Goal: Task Accomplishment & Management: Manage account settings

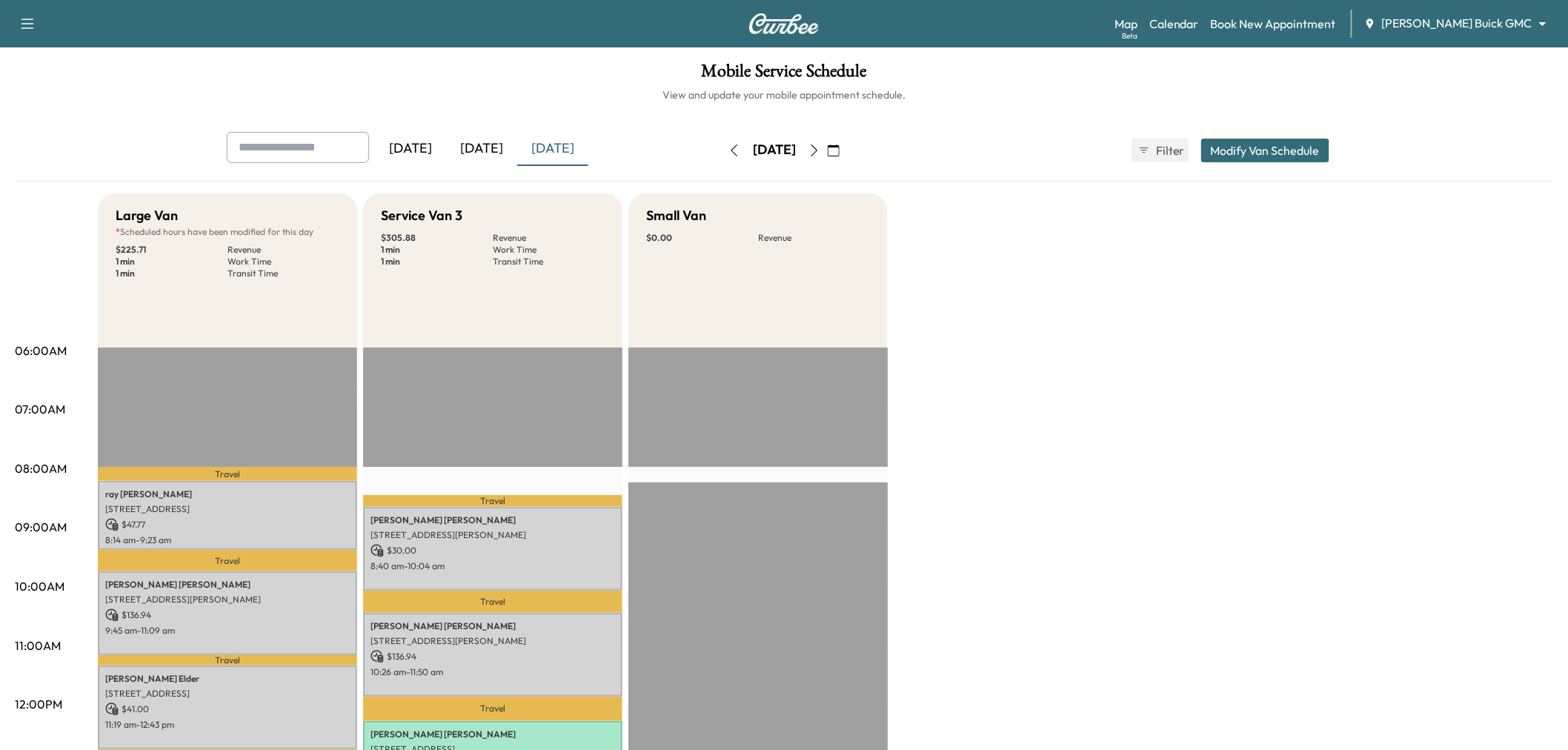
click at [477, 145] on div "[DATE]" at bounding box center [482, 148] width 71 height 34
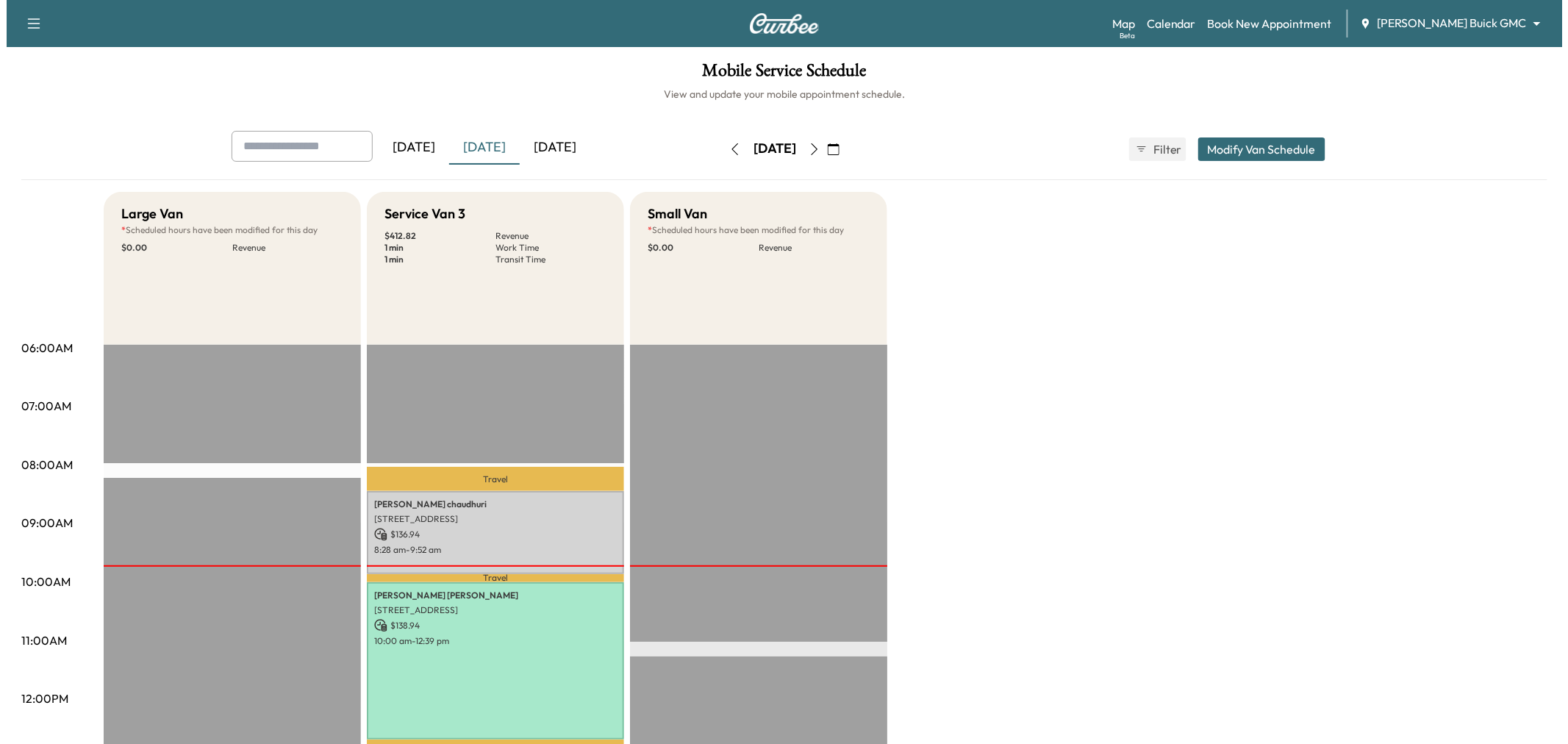
scroll to position [82, 0]
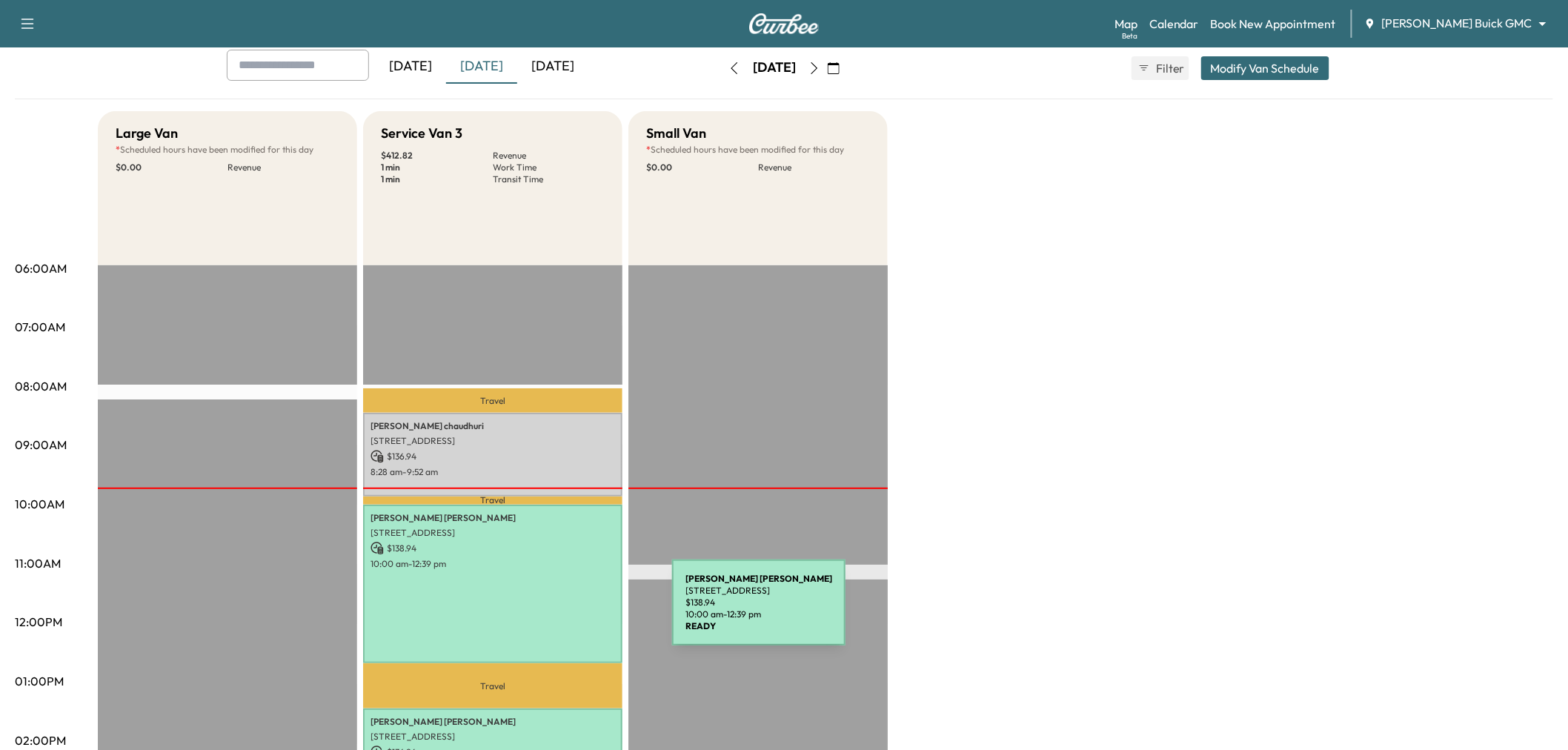
click at [561, 613] on div "Matthew Boswell 3844 Preston Hills Cir, Celina, TX 75009, USA $ 138.94 10:00 am…" at bounding box center [493, 584] width 260 height 158
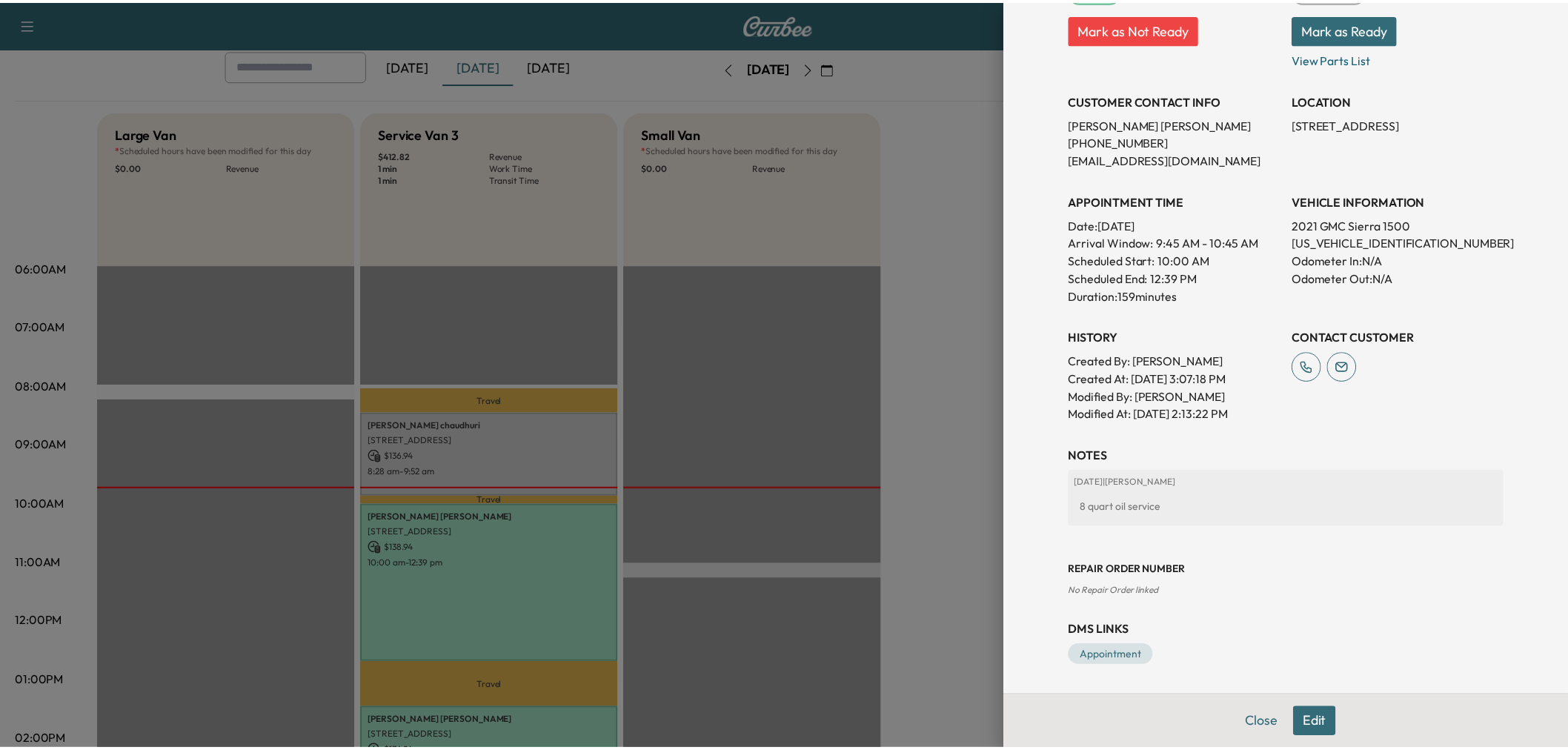
scroll to position [0, 0]
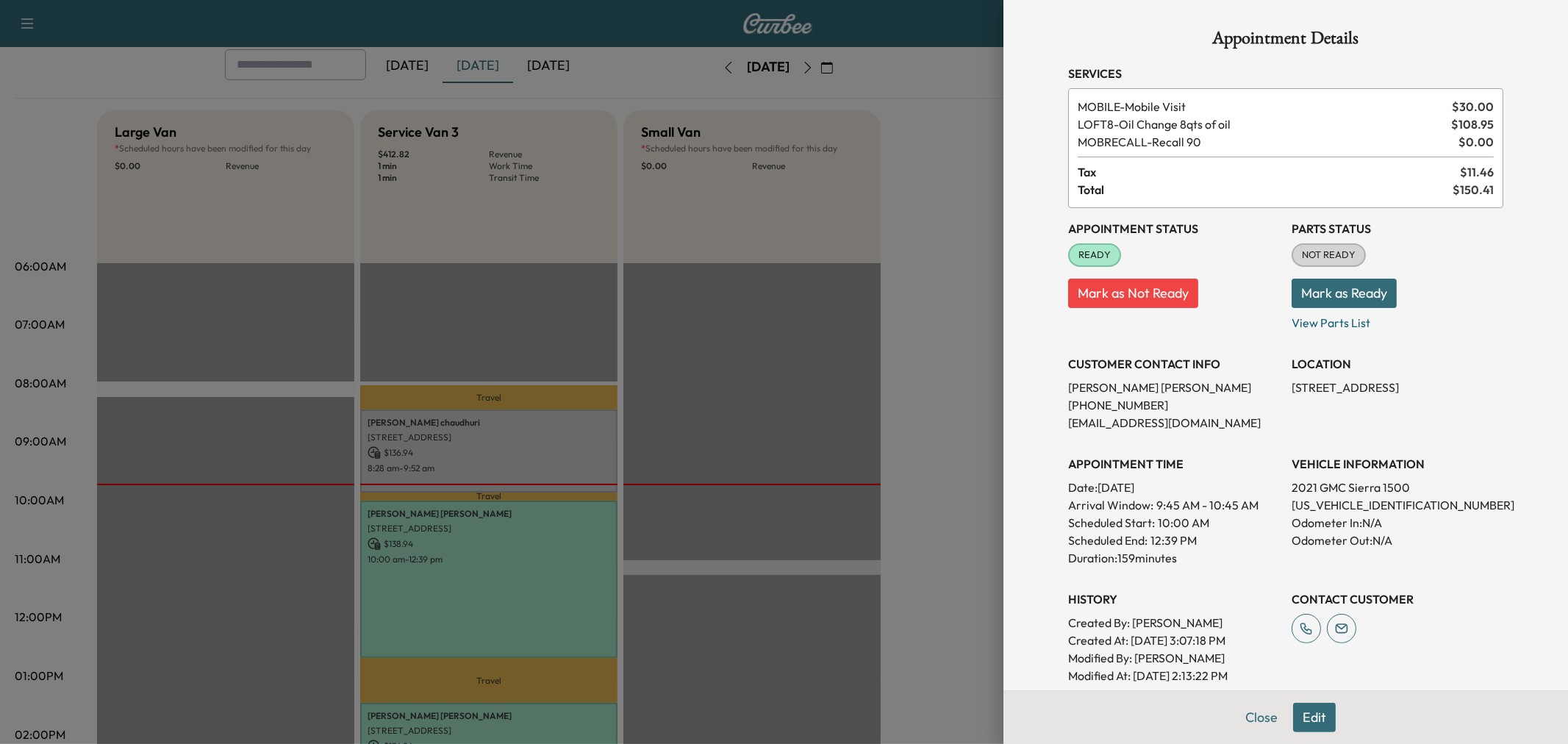
click at [933, 423] on div at bounding box center [784, 372] width 1568 height 744
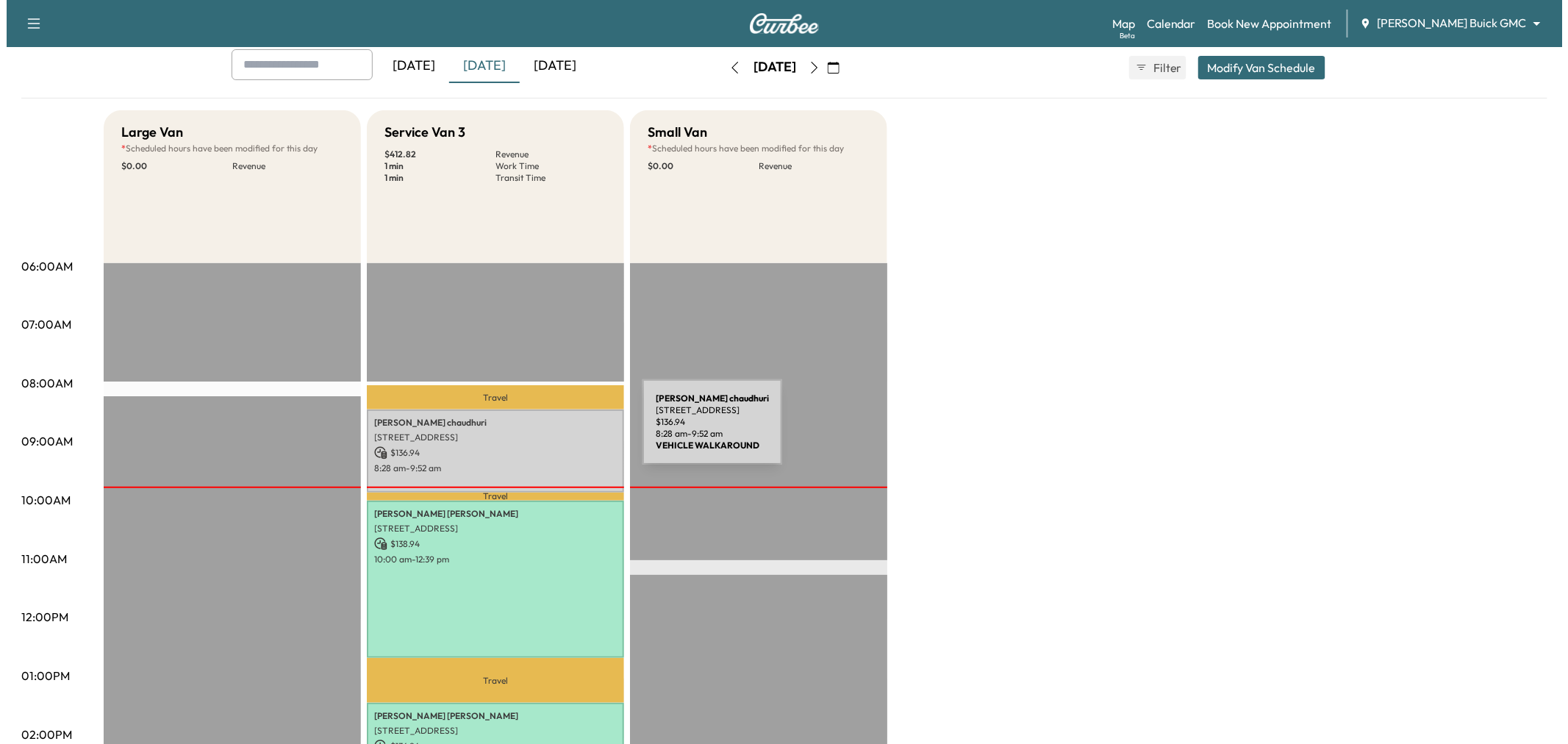
scroll to position [163, 0]
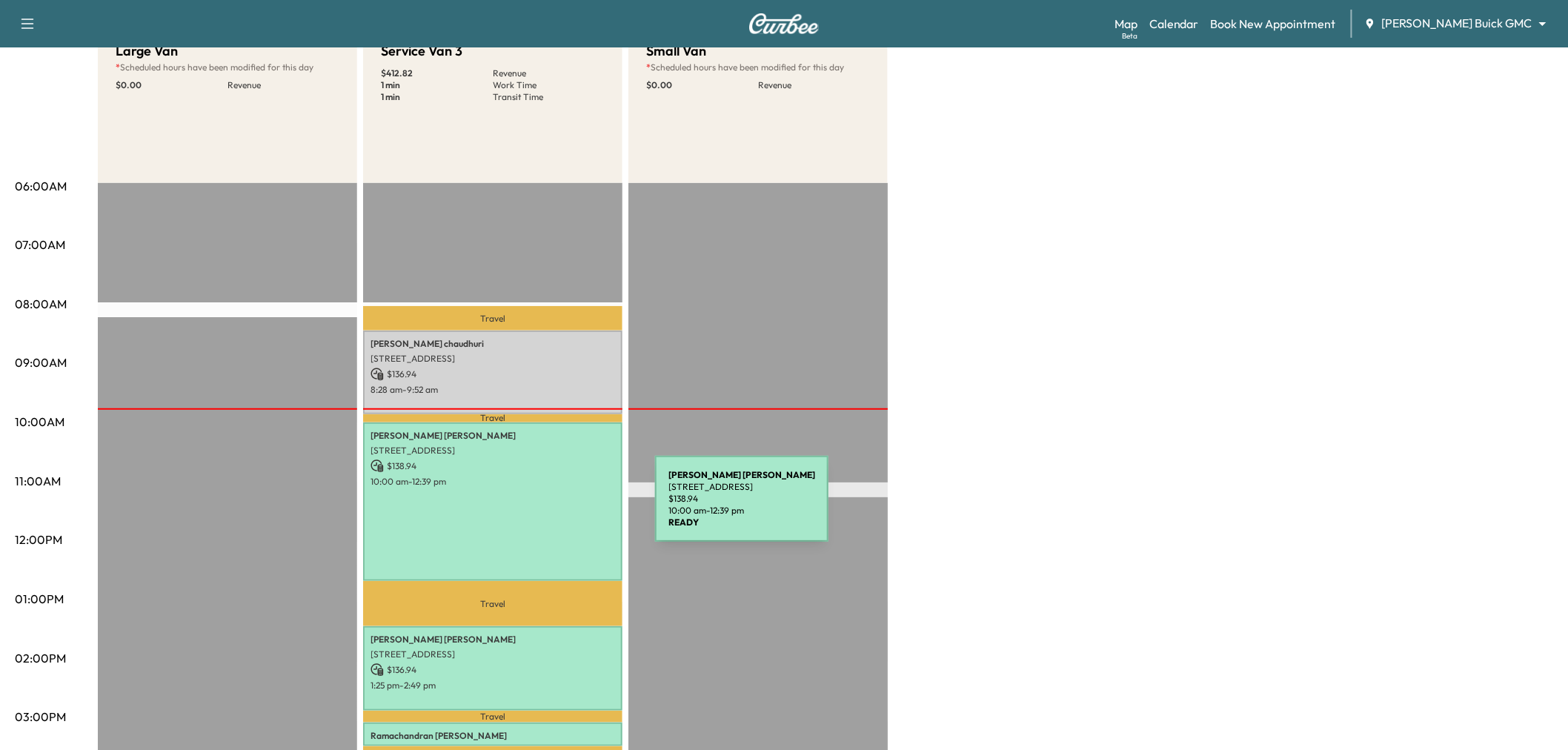
click at [544, 508] on div "Matthew Boswell 3844 Preston Hills Cir, Celina, TX 75009, USA $ 138.94 10:00 am…" at bounding box center [493, 501] width 260 height 158
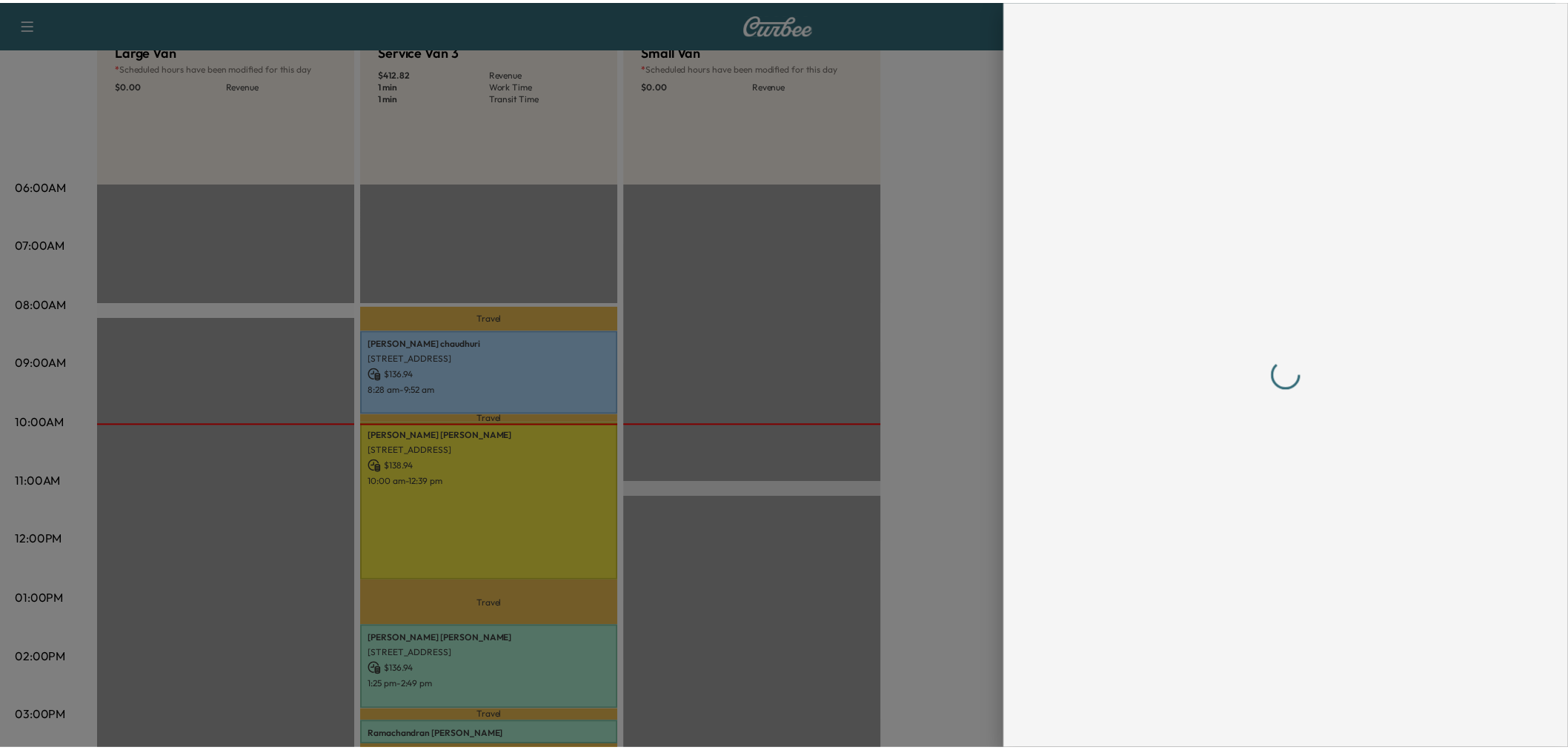
scroll to position [0, 0]
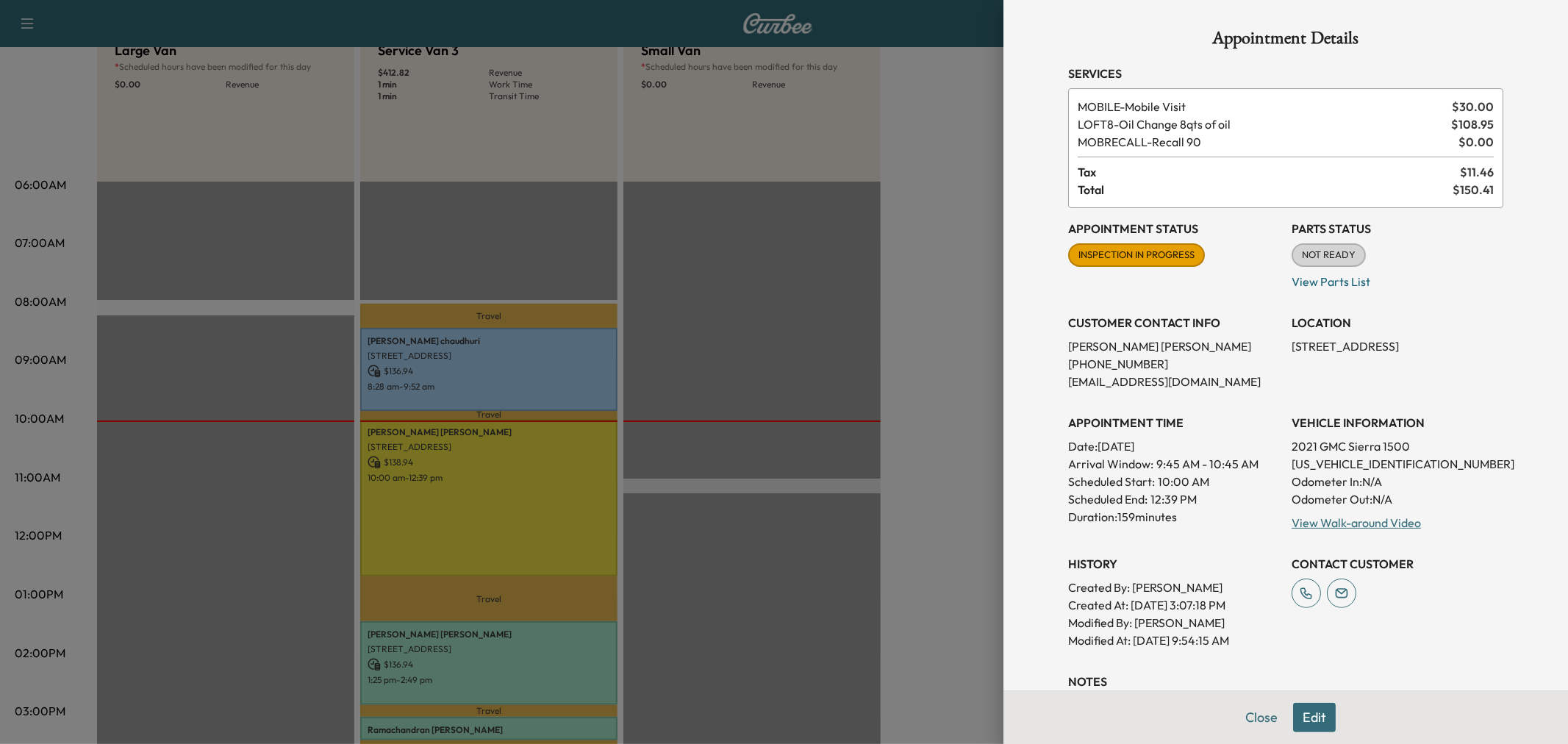
click at [769, 275] on div at bounding box center [784, 372] width 1568 height 744
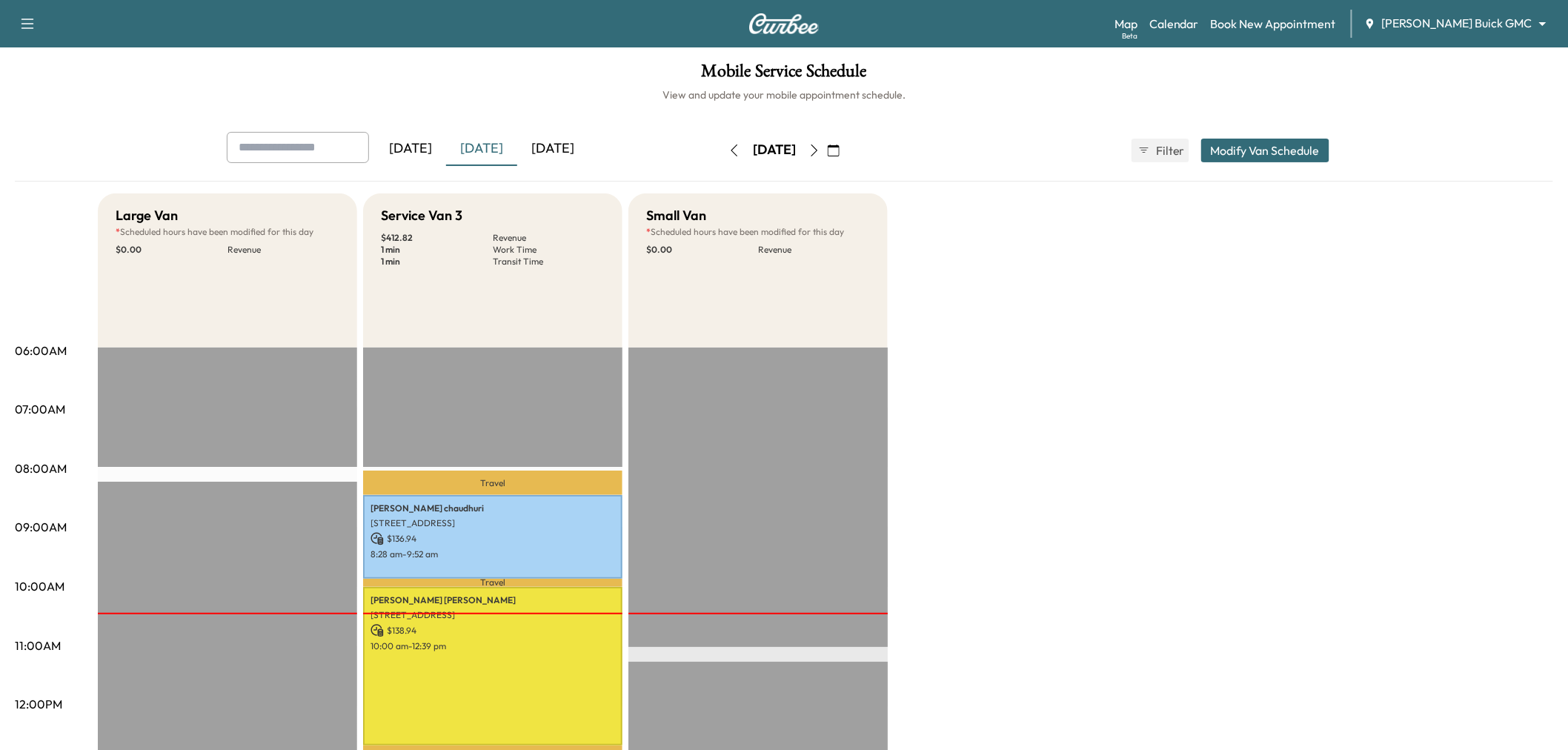
click at [1245, 484] on div "Large Van * Scheduled hours have been modified for this day $ 0.00 Revenue EST …" at bounding box center [826, 750] width 1456 height 1112
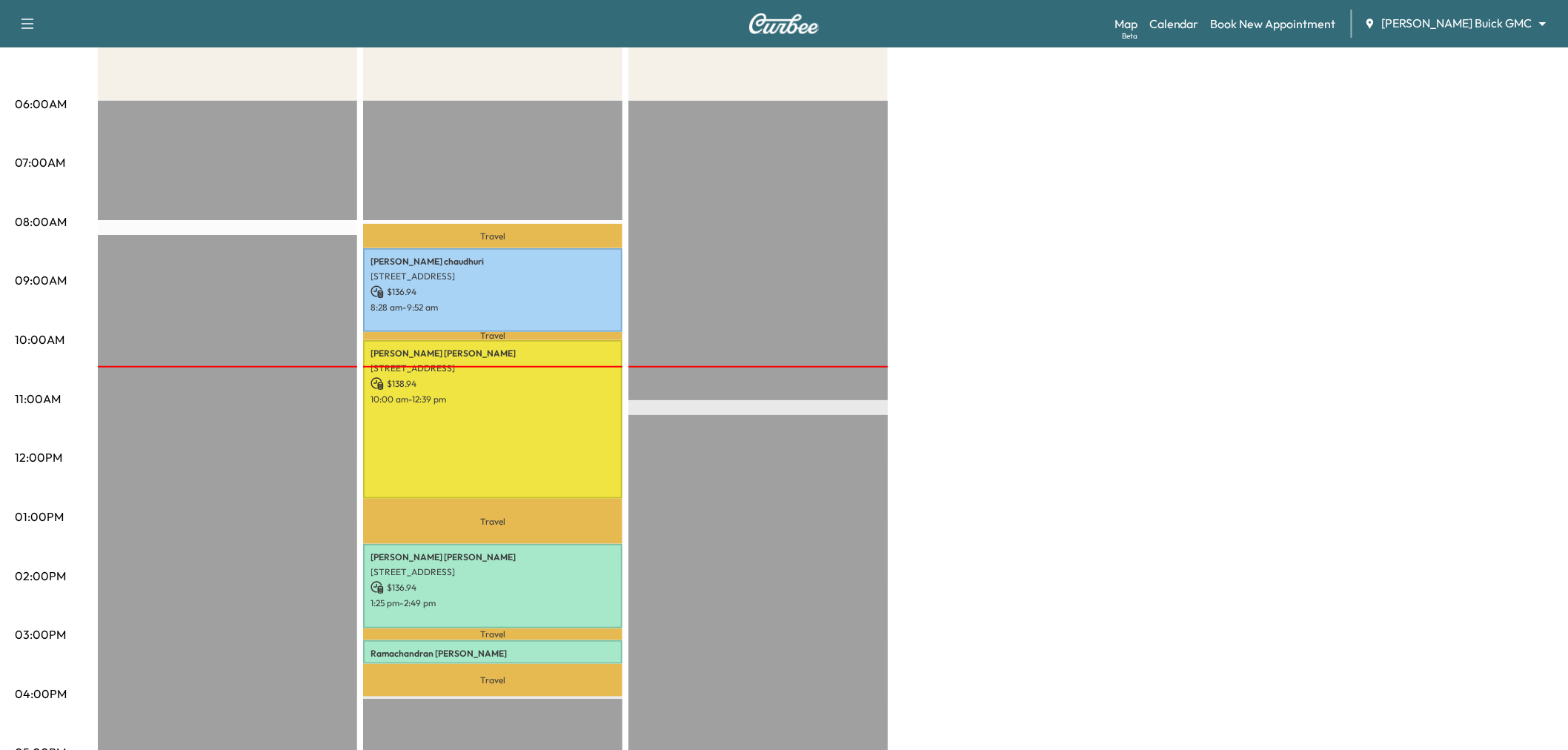
click at [1204, 460] on div "Large Van * Scheduled hours have been modified for this day $ 0.00 Revenue EST …" at bounding box center [826, 503] width 1456 height 1112
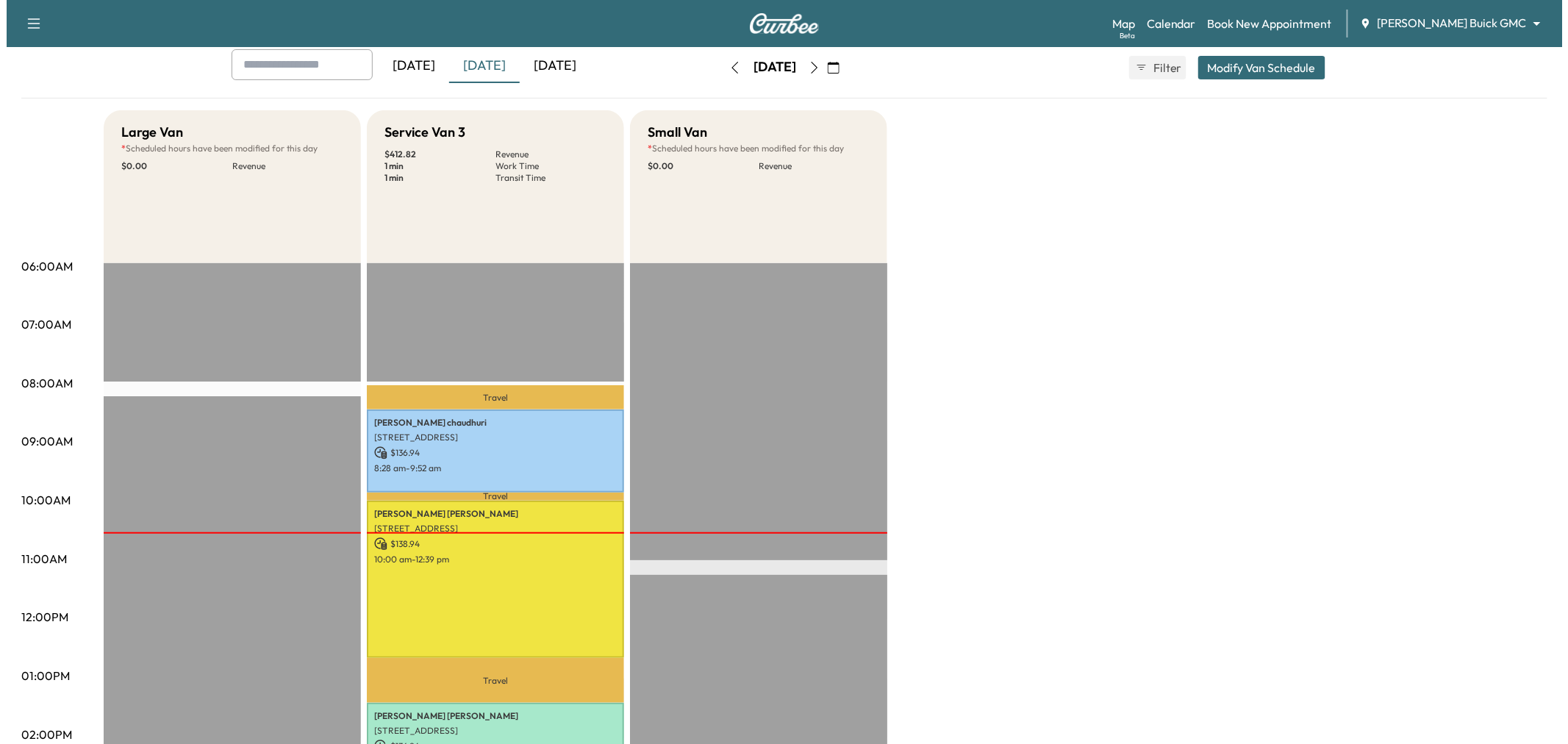
scroll to position [0, 0]
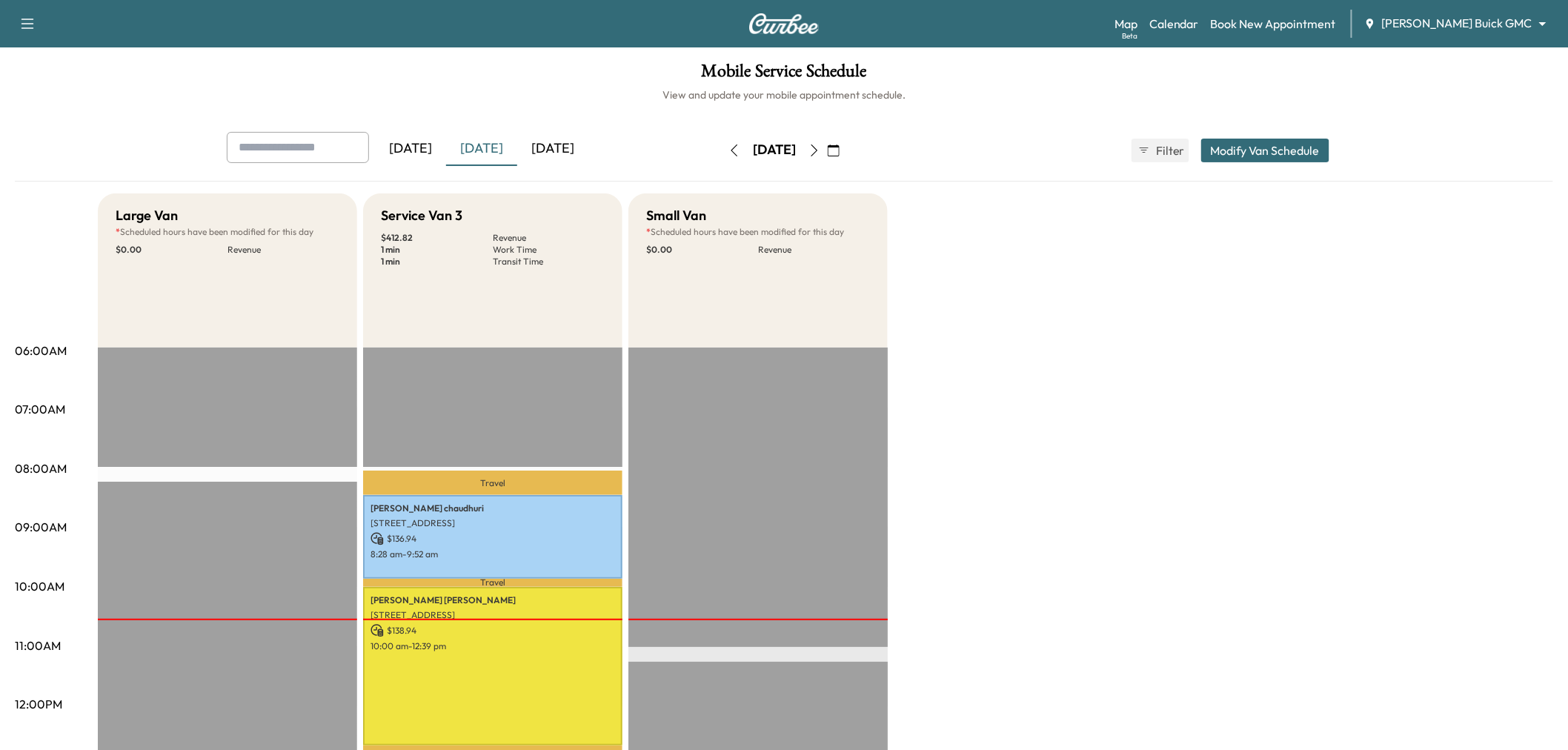
click at [560, 144] on div "[DATE]" at bounding box center [553, 148] width 71 height 34
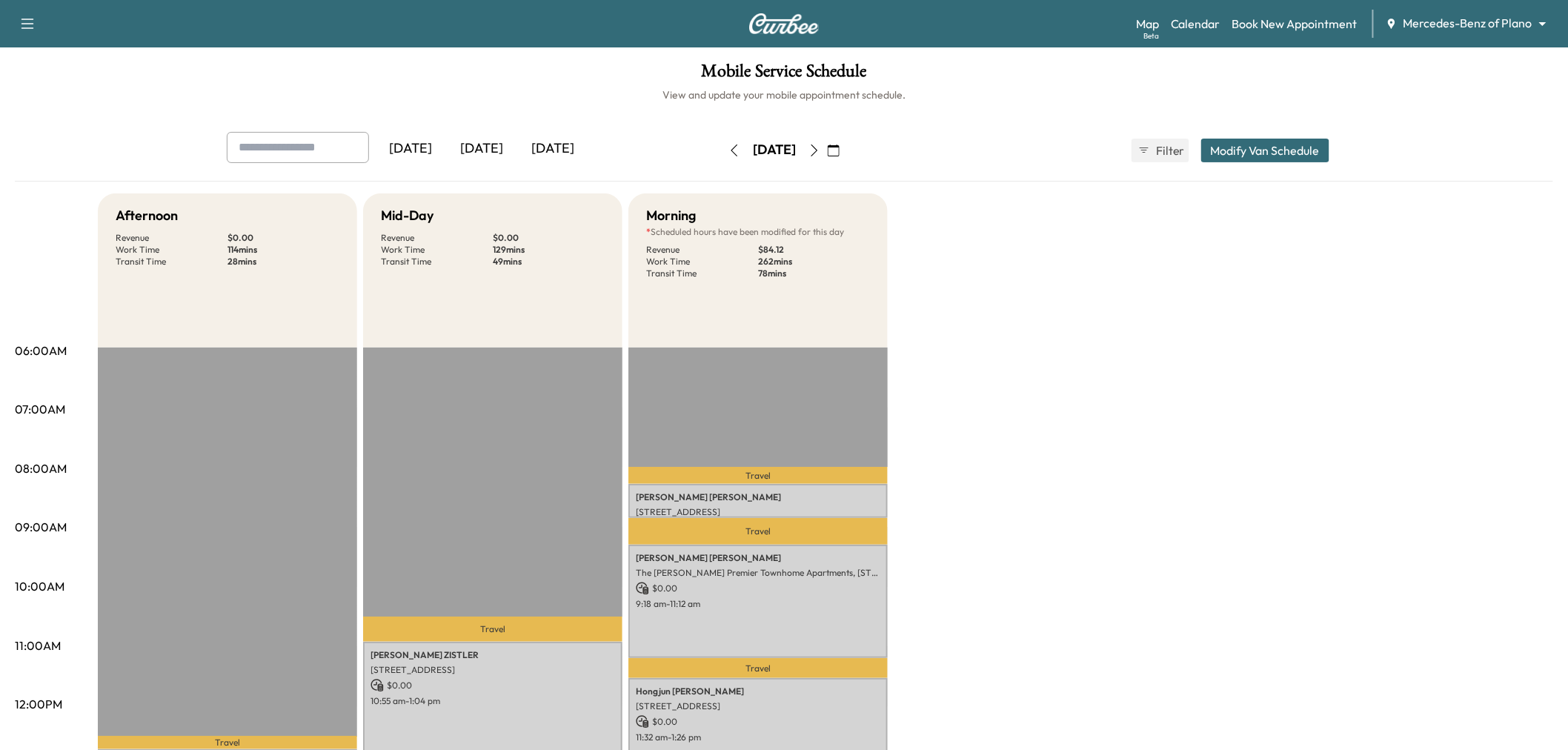
scroll to position [329, 0]
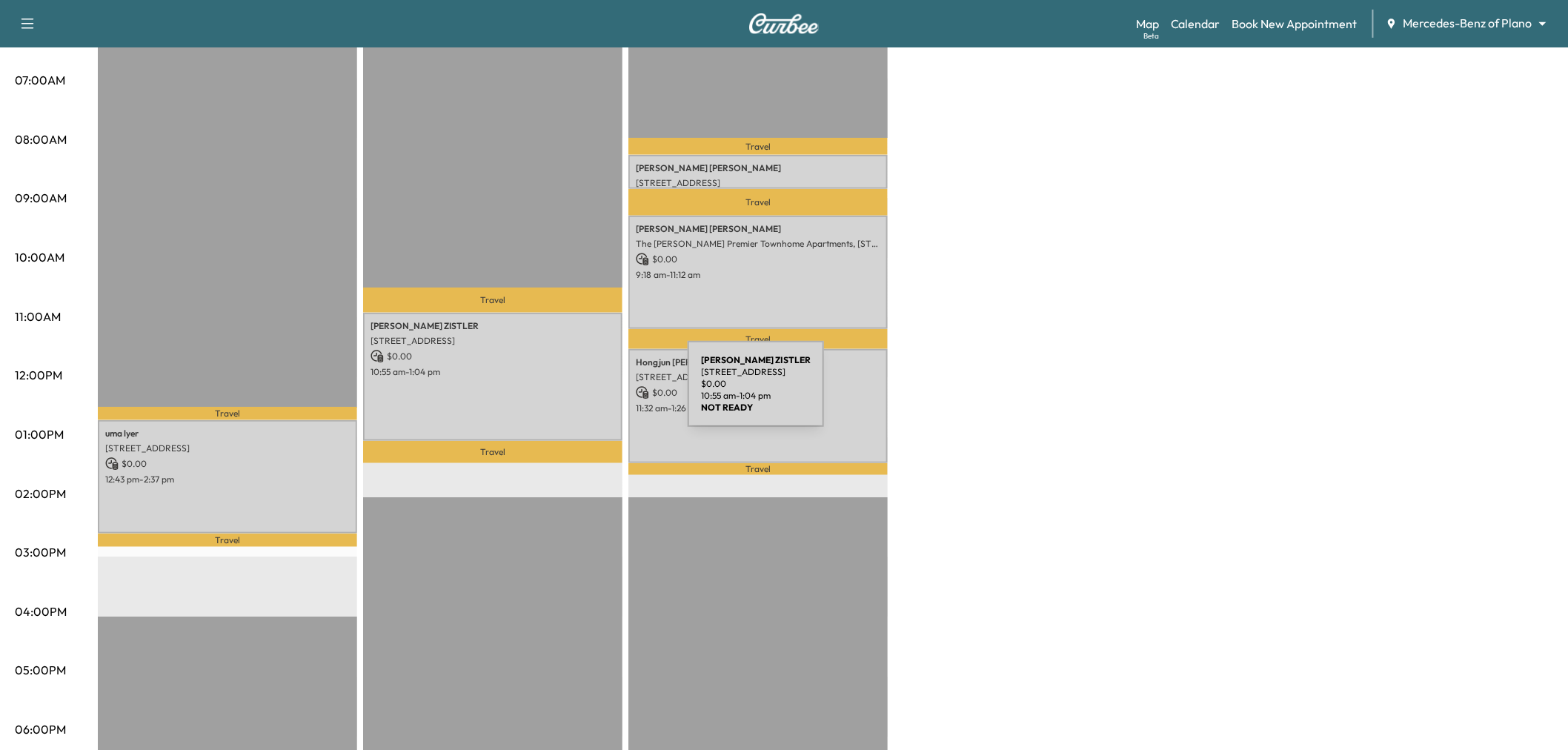
click at [577, 393] on div "Mike ZISTLER 1413 DEVONSHIRE DRIVE, Celina, TX 75009, US $ 0.00 10:55 am - 1:04…" at bounding box center [493, 377] width 260 height 129
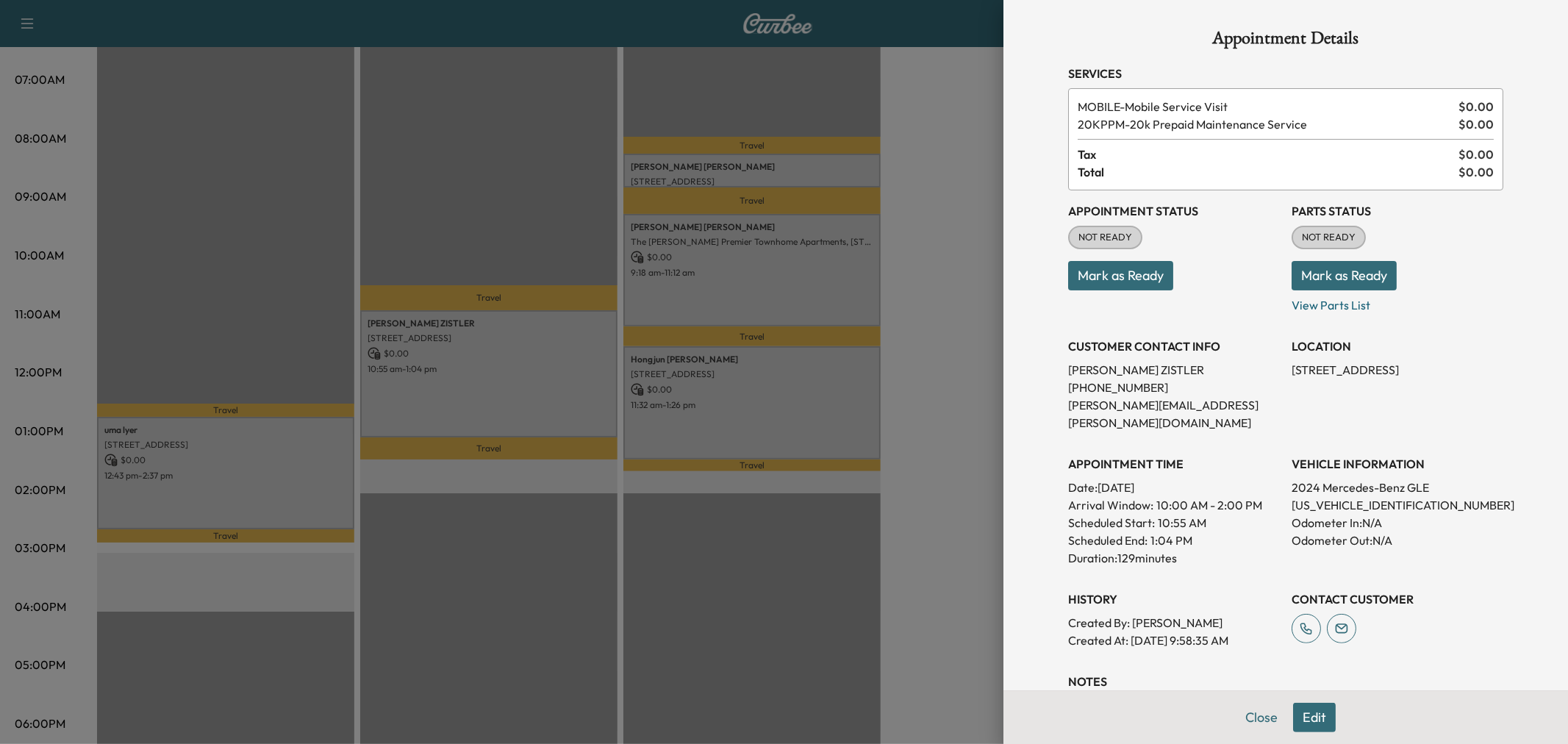
click at [572, 390] on div at bounding box center [784, 372] width 1568 height 744
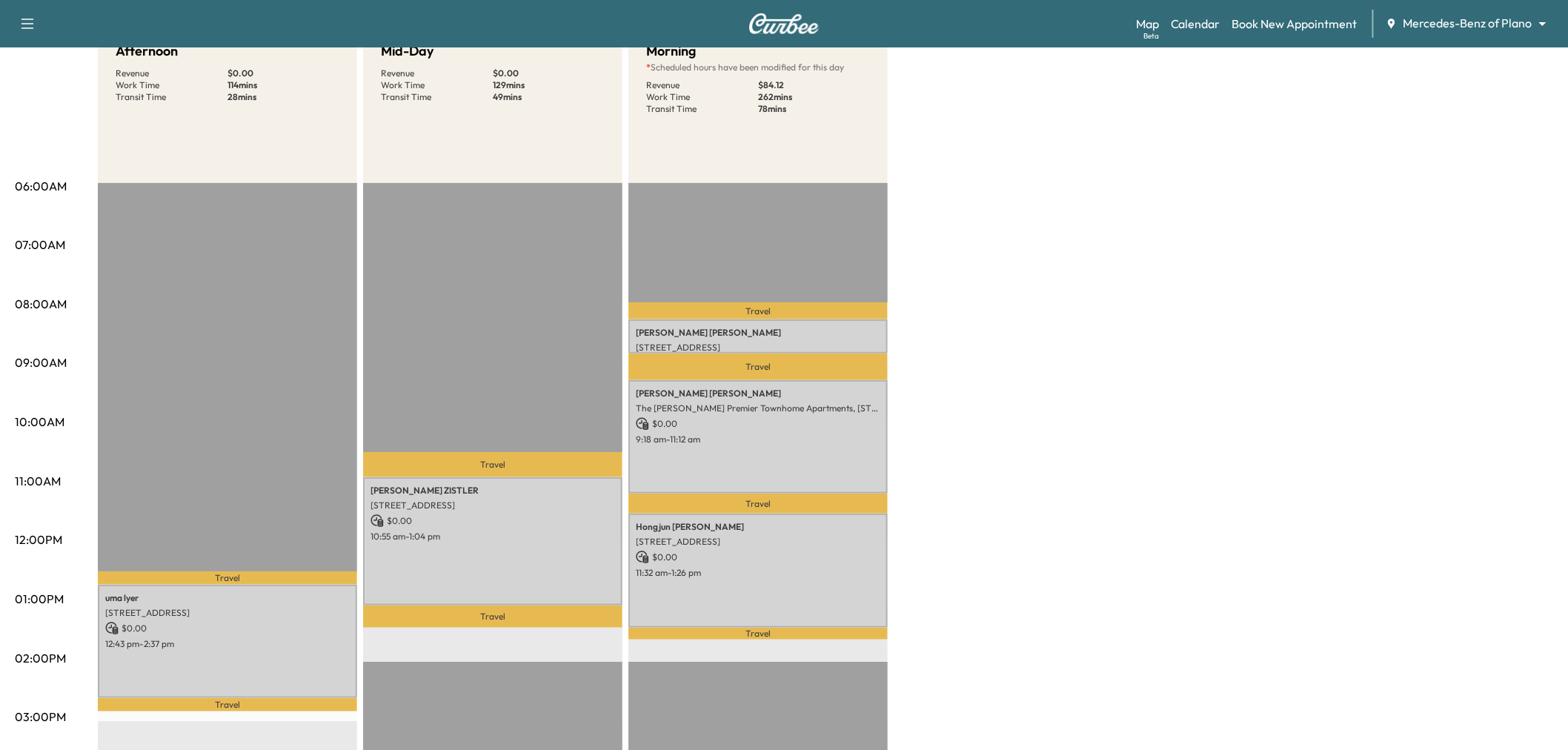
scroll to position [0, 0]
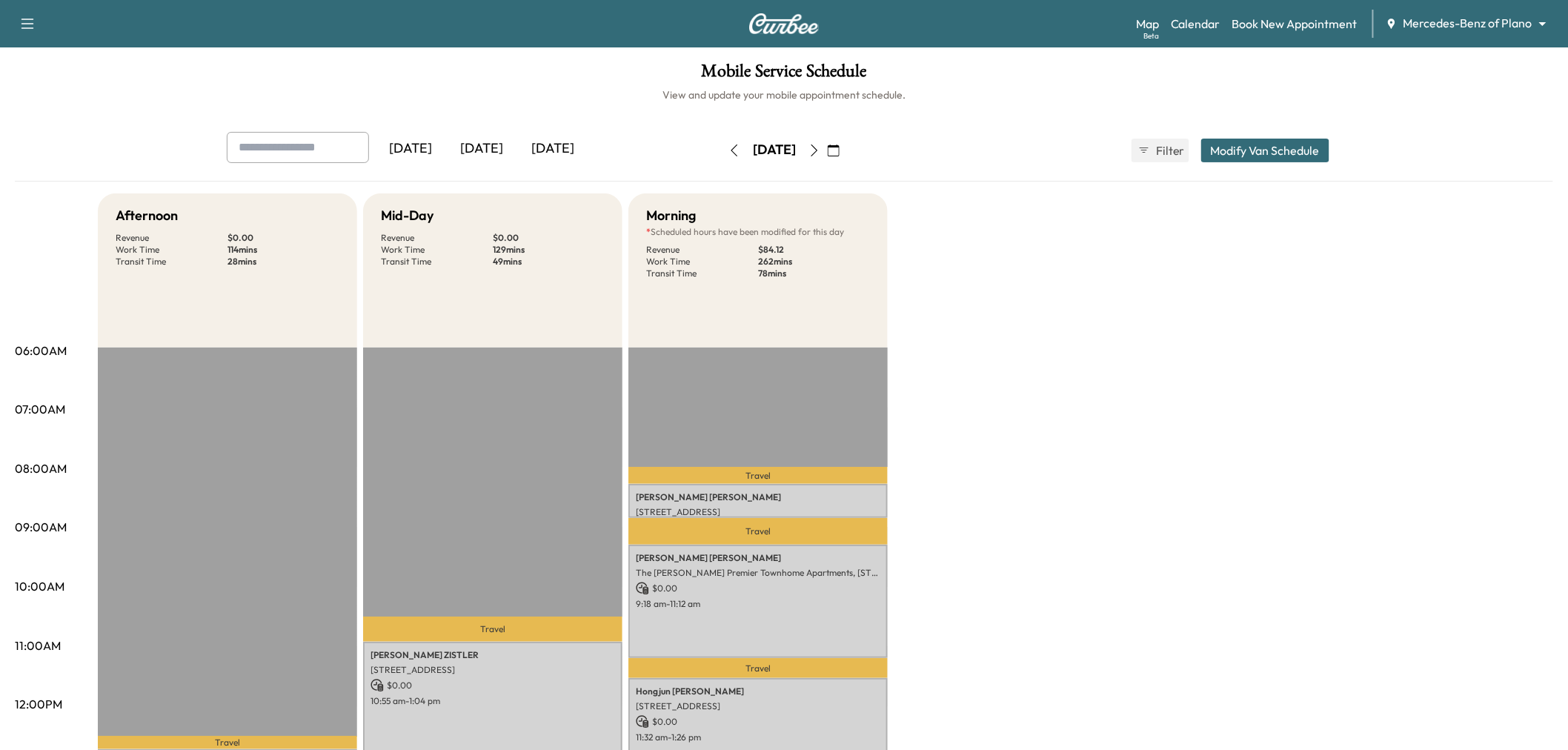
click at [485, 160] on div "[DATE]" at bounding box center [482, 148] width 71 height 34
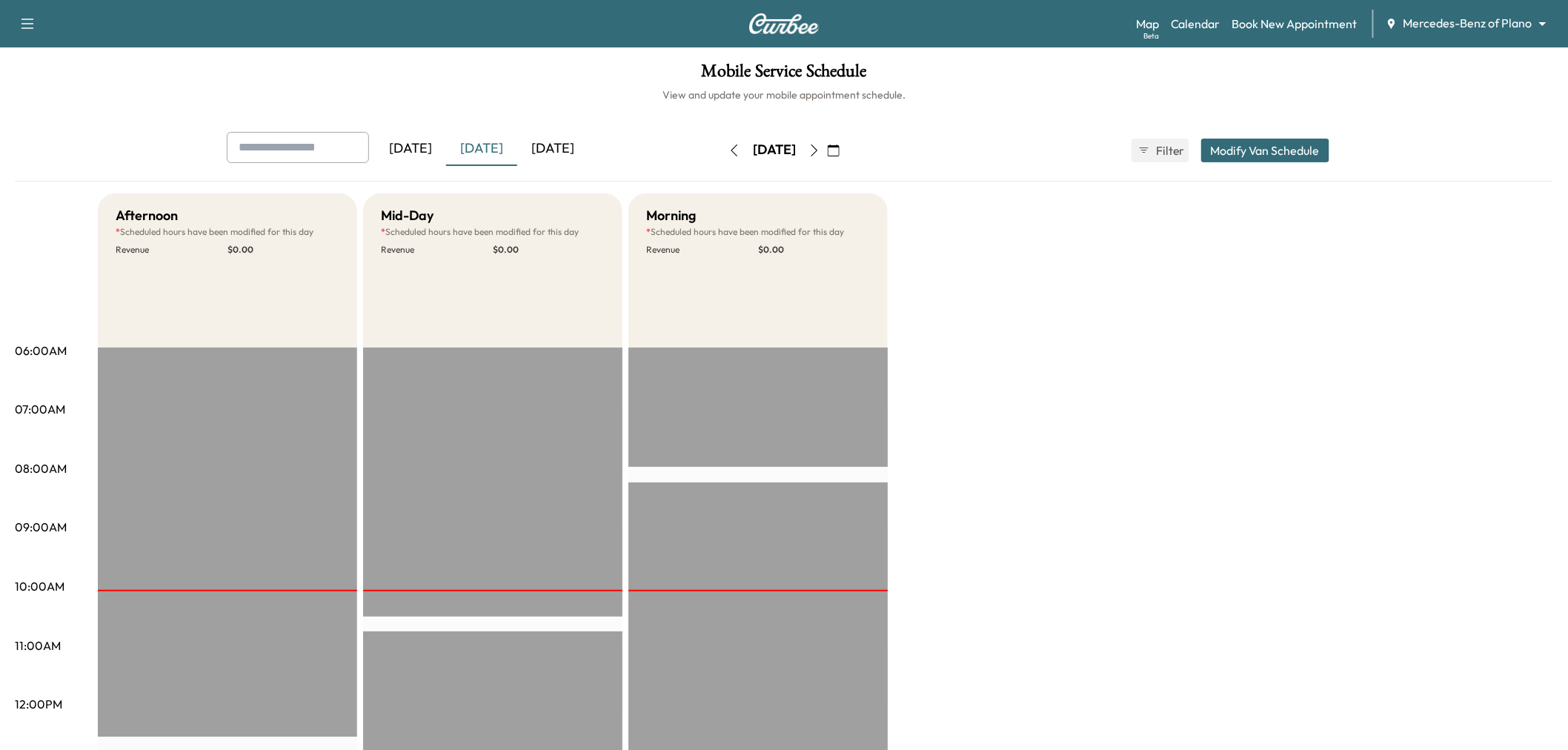
click at [571, 155] on div "[DATE]" at bounding box center [553, 148] width 71 height 34
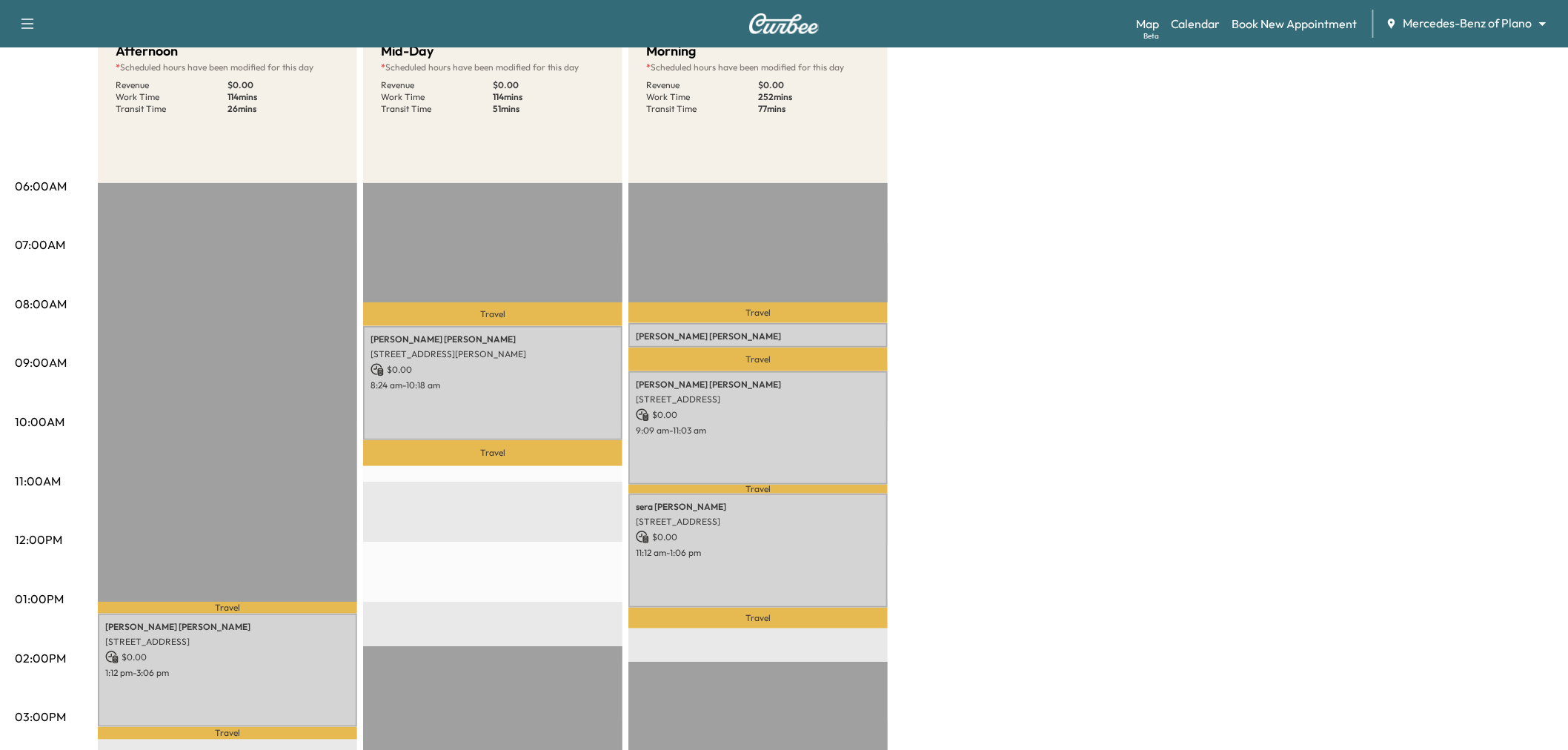
scroll to position [329, 0]
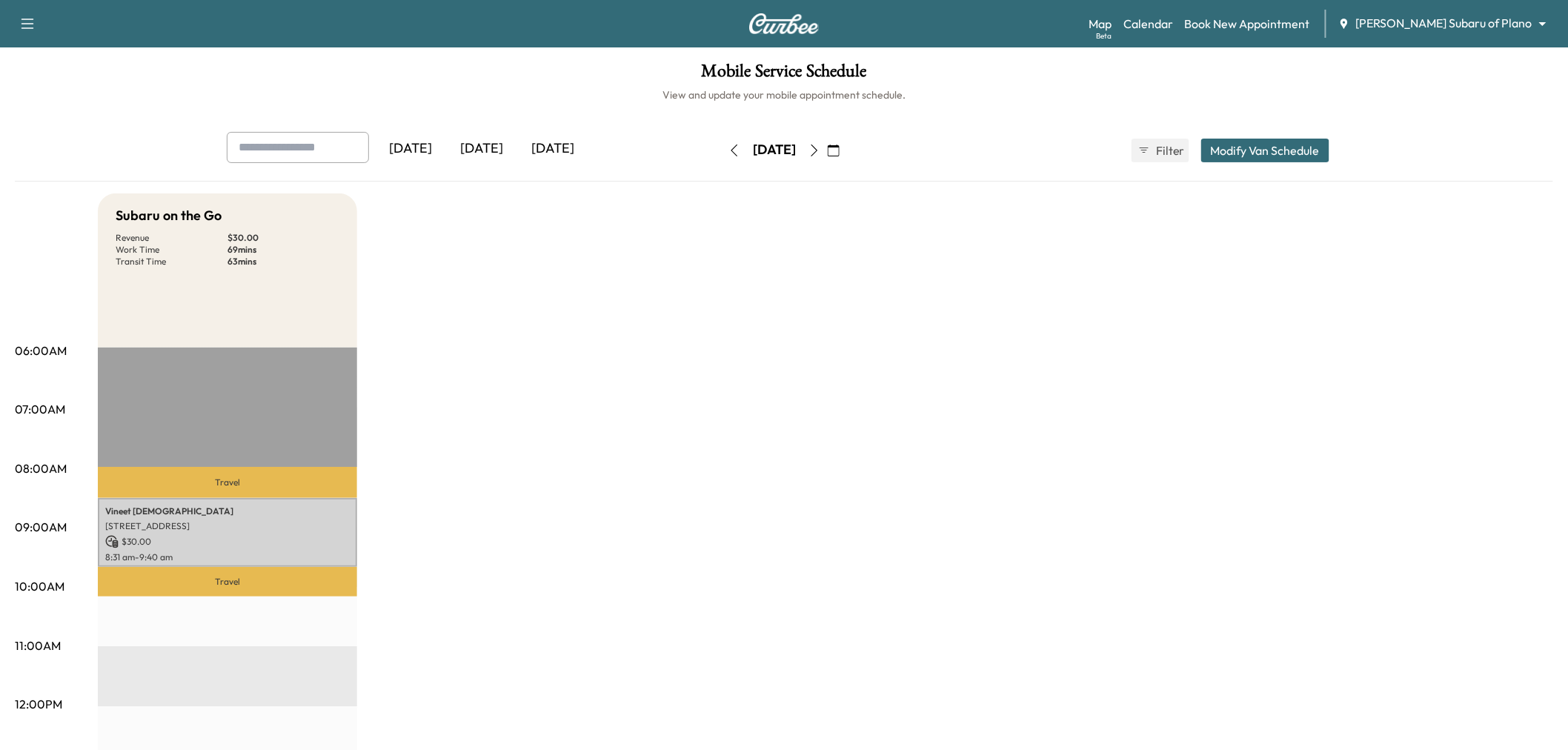
click at [507, 152] on div "[DATE]" at bounding box center [482, 148] width 71 height 34
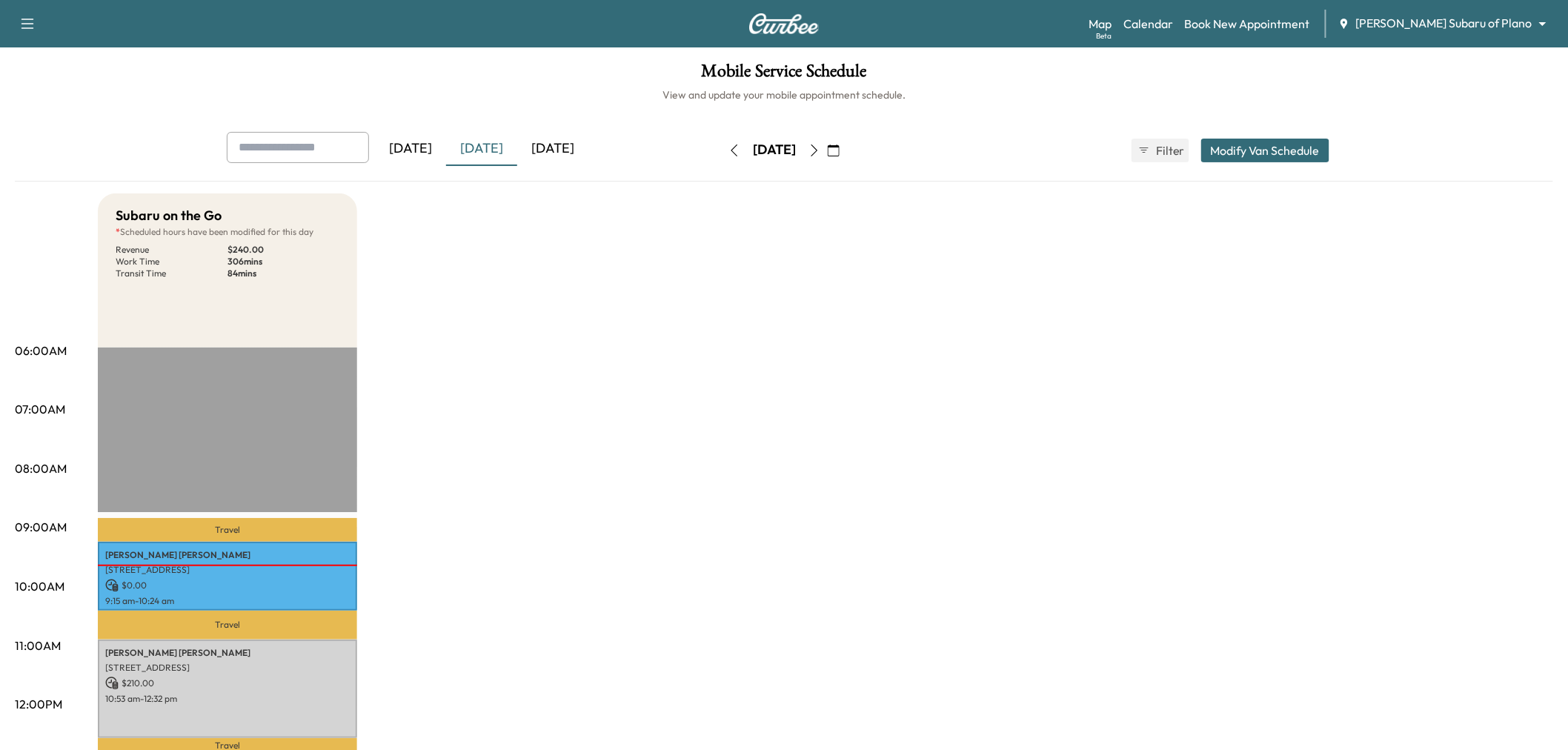
scroll to position [82, 0]
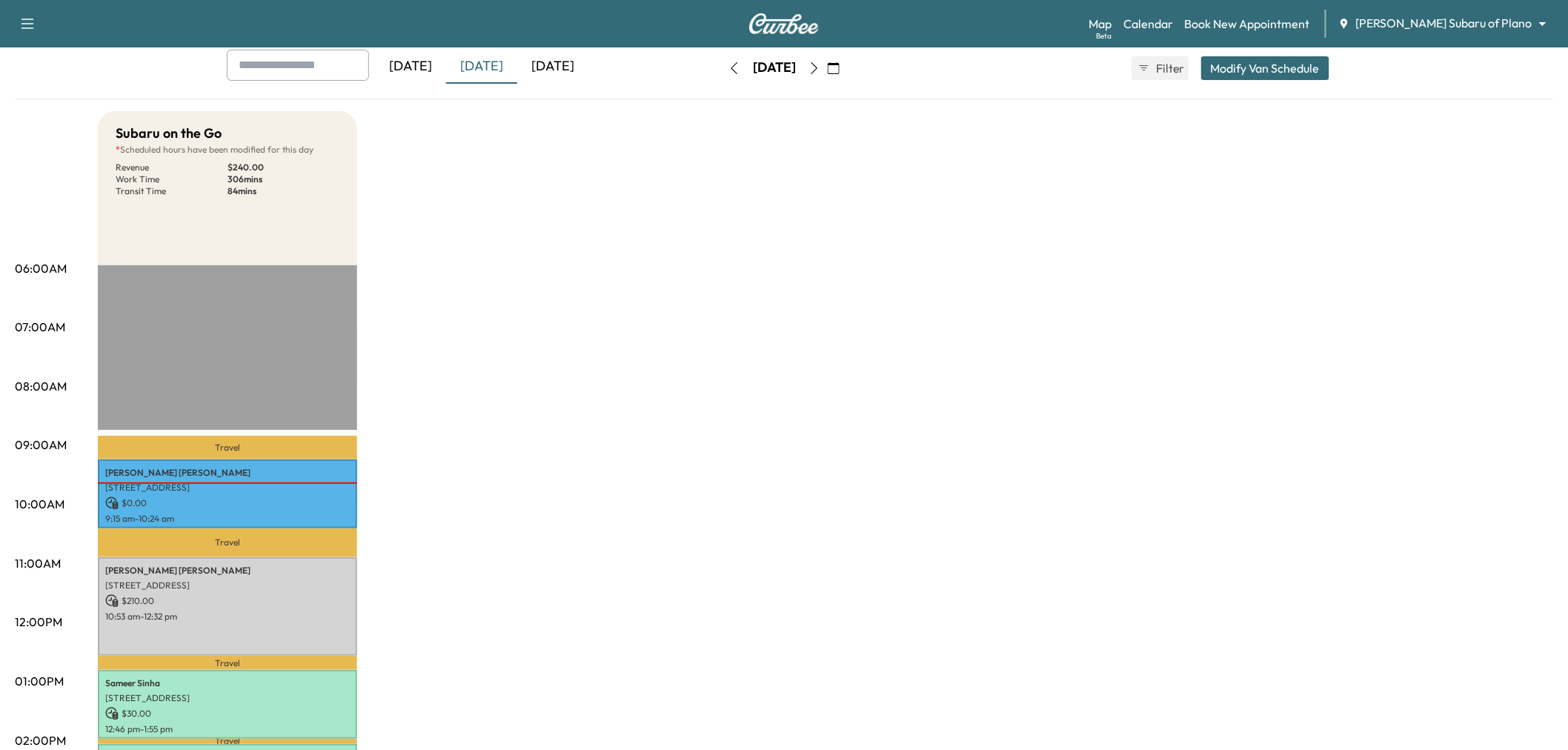
click at [487, 85] on div "Yesterday Today Tomorrow" at bounding box center [450, 68] width 446 height 38
click at [490, 76] on div "[DATE]" at bounding box center [482, 66] width 71 height 34
click at [487, 305] on div "Subaru on the Go * Scheduled hours have been modified for this day Revenue $ 24…" at bounding box center [826, 668] width 1456 height 1112
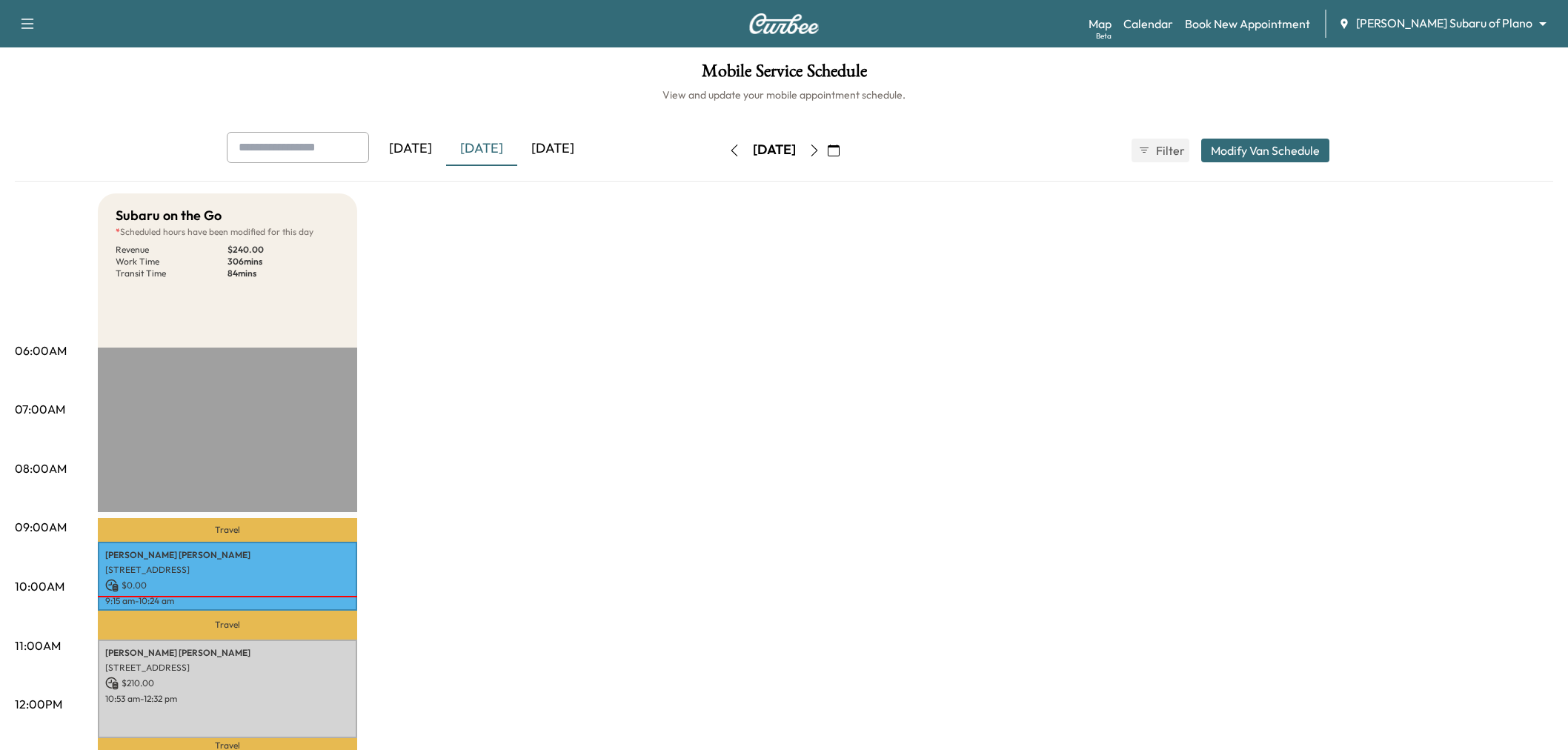
scroll to position [82, 0]
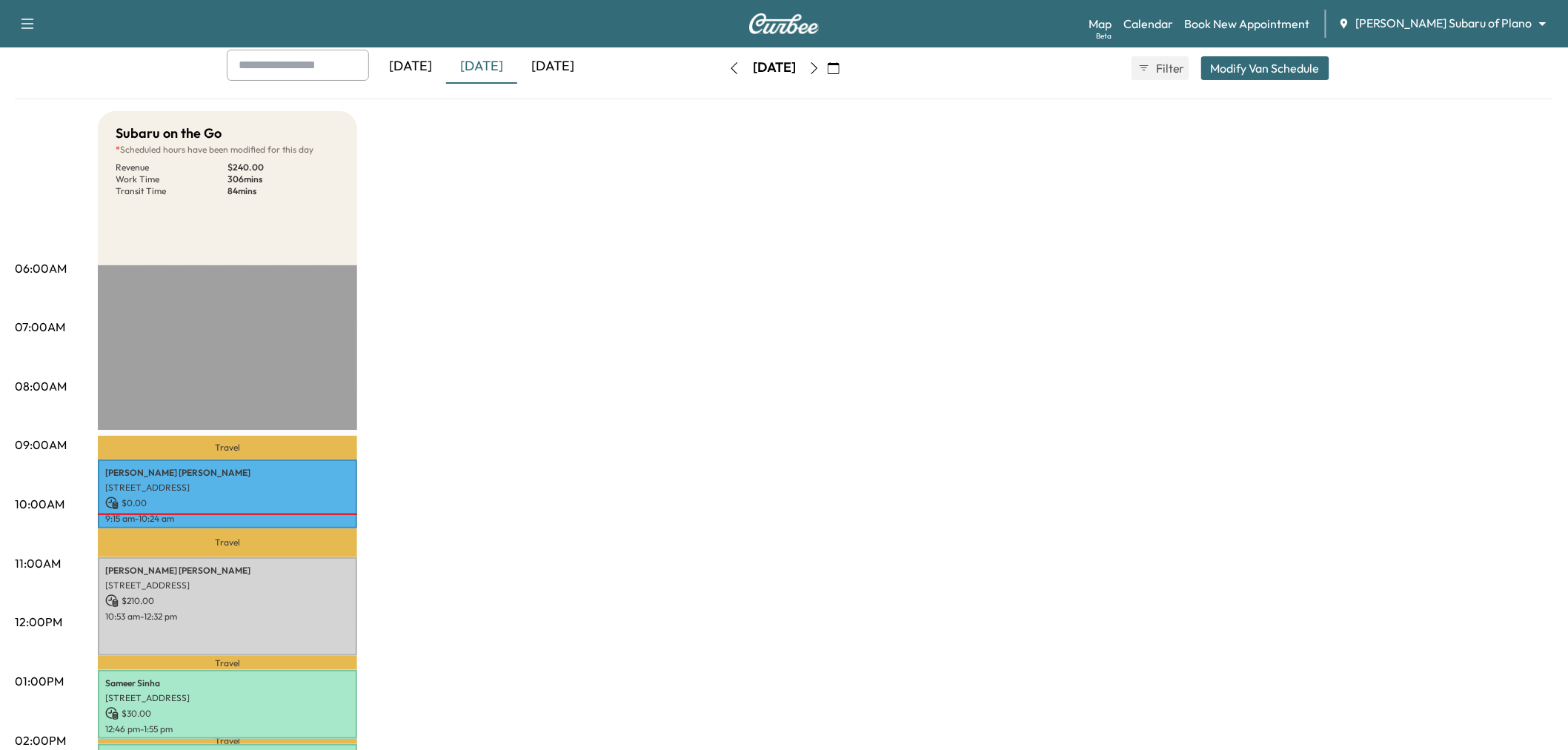
click at [690, 456] on div "Subaru on the Go * Scheduled hours have been modified for this day Revenue $ 24…" at bounding box center [826, 668] width 1456 height 1112
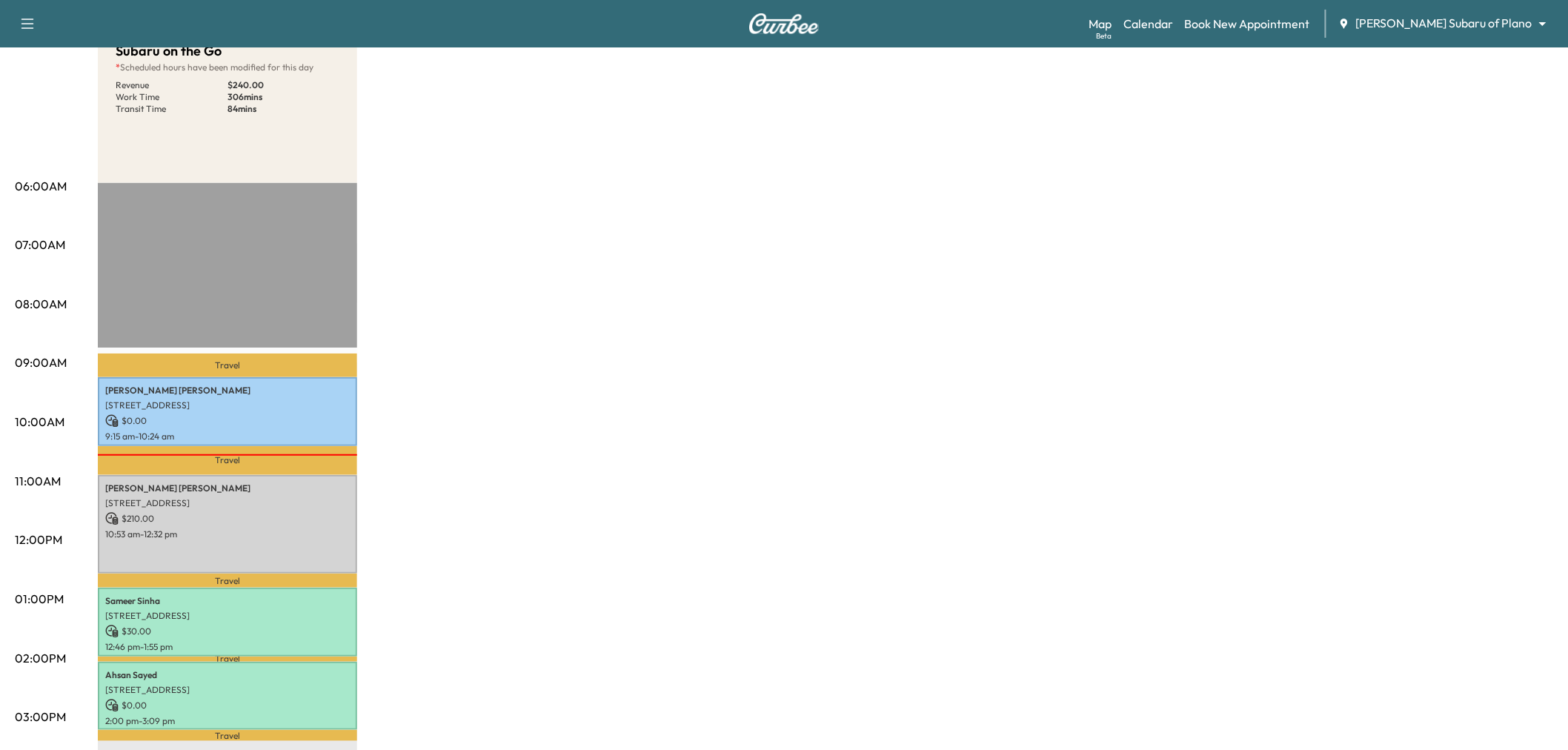
scroll to position [0, 0]
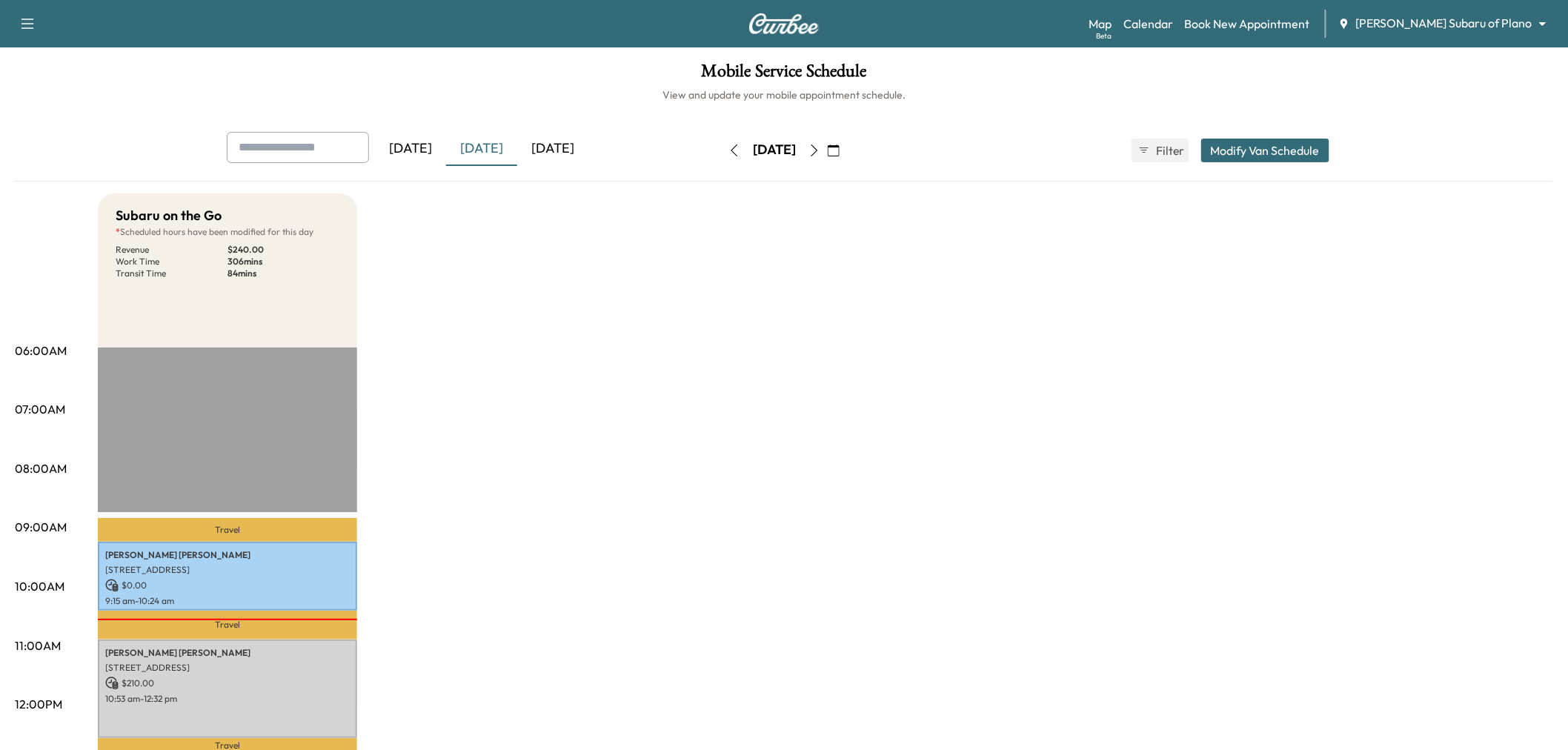
click at [574, 145] on div "[DATE]" at bounding box center [553, 148] width 71 height 34
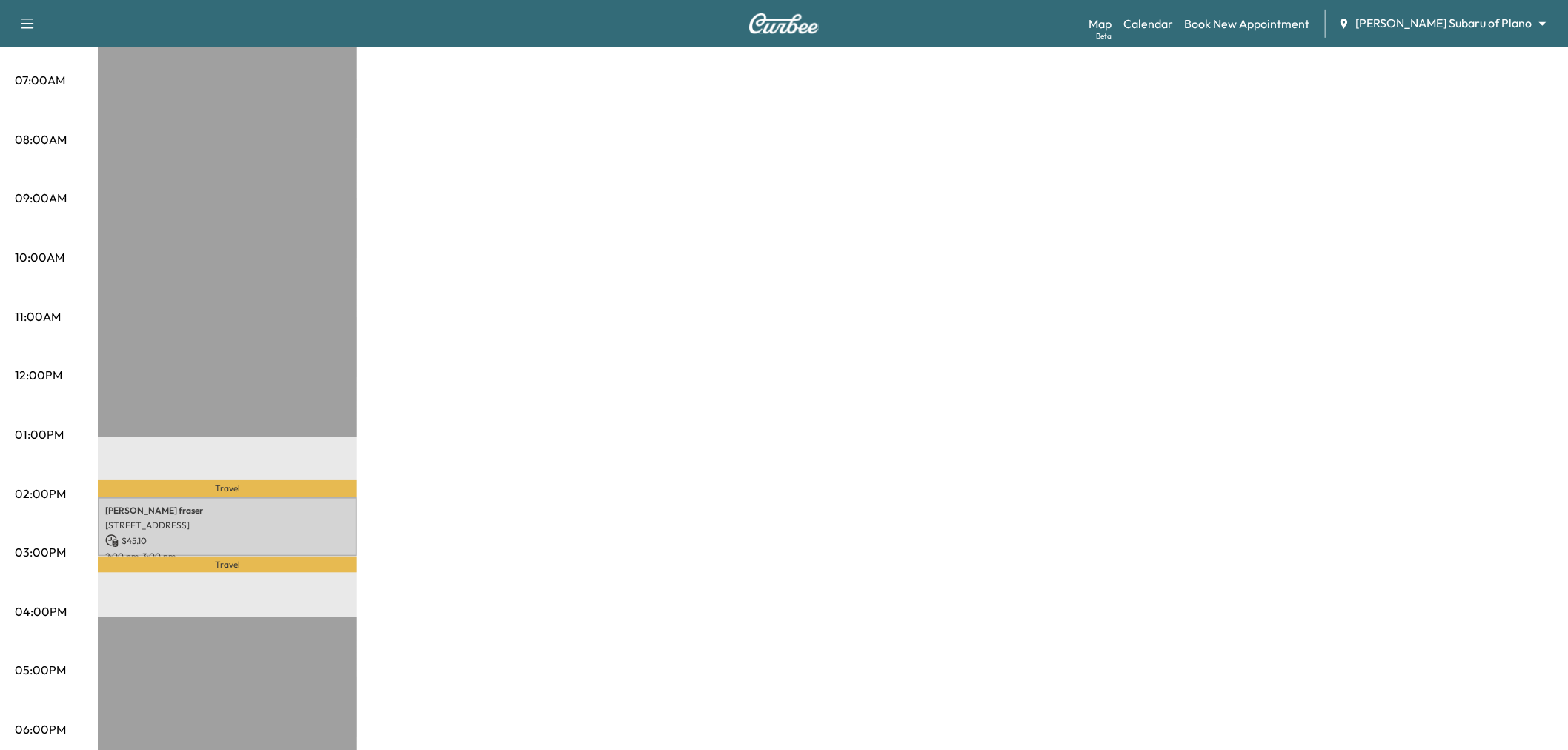
scroll to position [82, 0]
